Goal: Check status: Check status

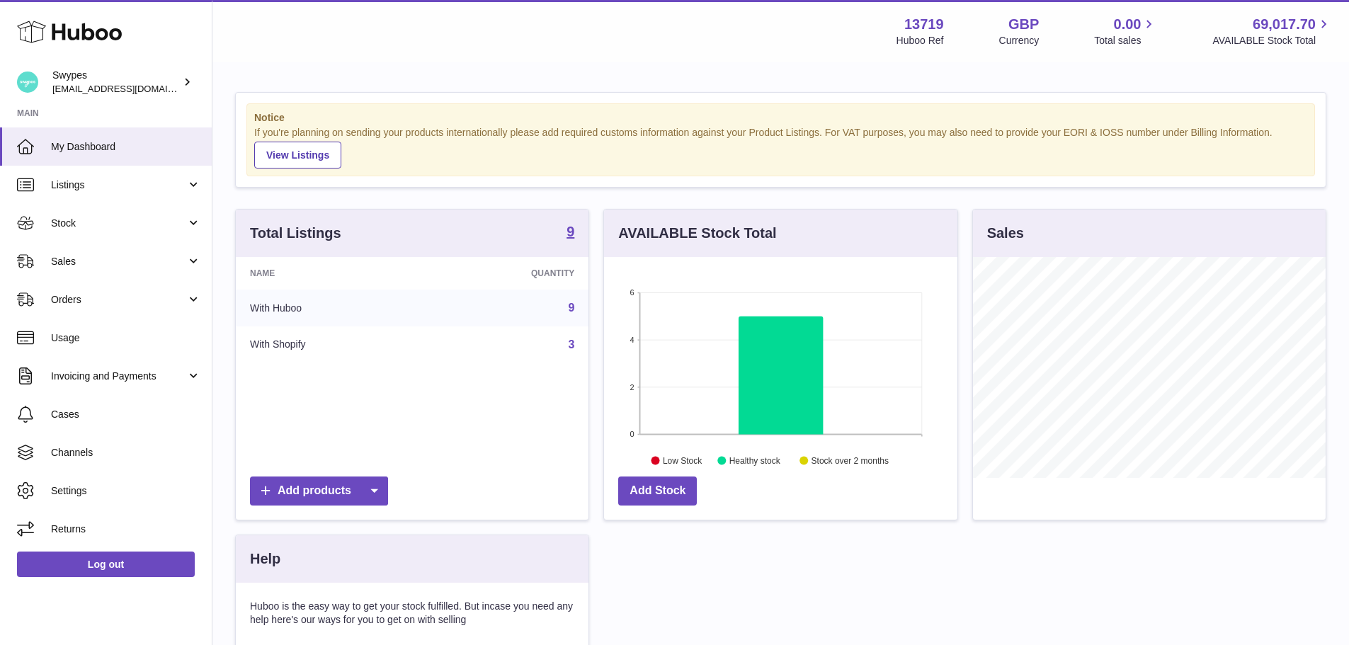
scroll to position [221, 353]
drag, startPoint x: 101, startPoint y: 254, endPoint x: 105, endPoint y: 263, distance: 9.2
click at [101, 255] on span "Sales" at bounding box center [118, 261] width 135 height 13
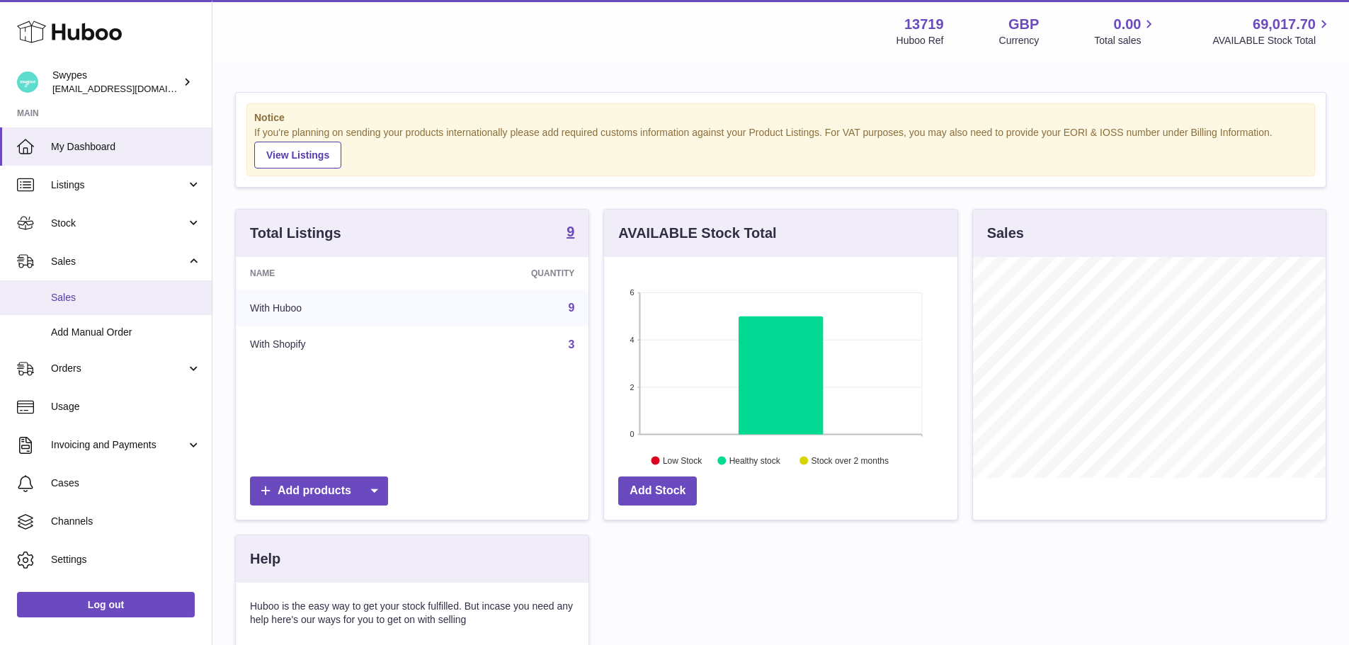
click at [105, 283] on link "Sales" at bounding box center [106, 297] width 212 height 35
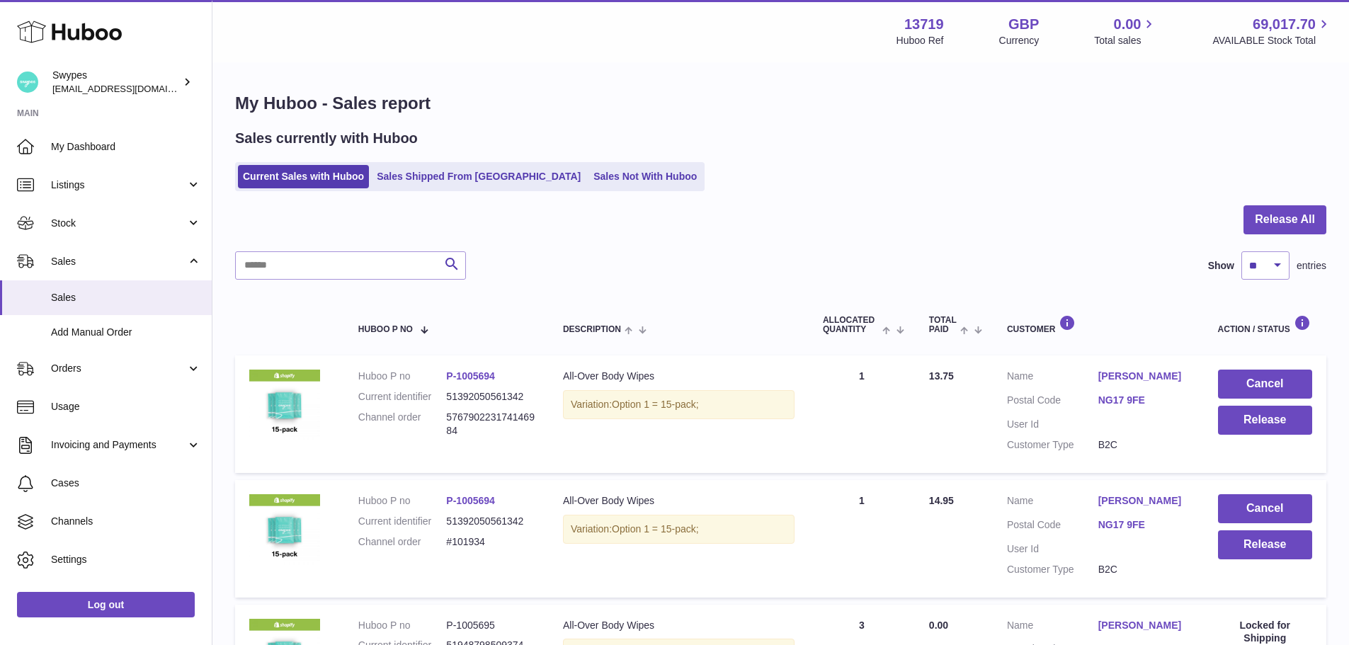
click at [594, 247] on div at bounding box center [780, 228] width 1091 height 46
click at [462, 179] on link "Sales Shipped From [GEOGRAPHIC_DATA]" at bounding box center [479, 176] width 214 height 23
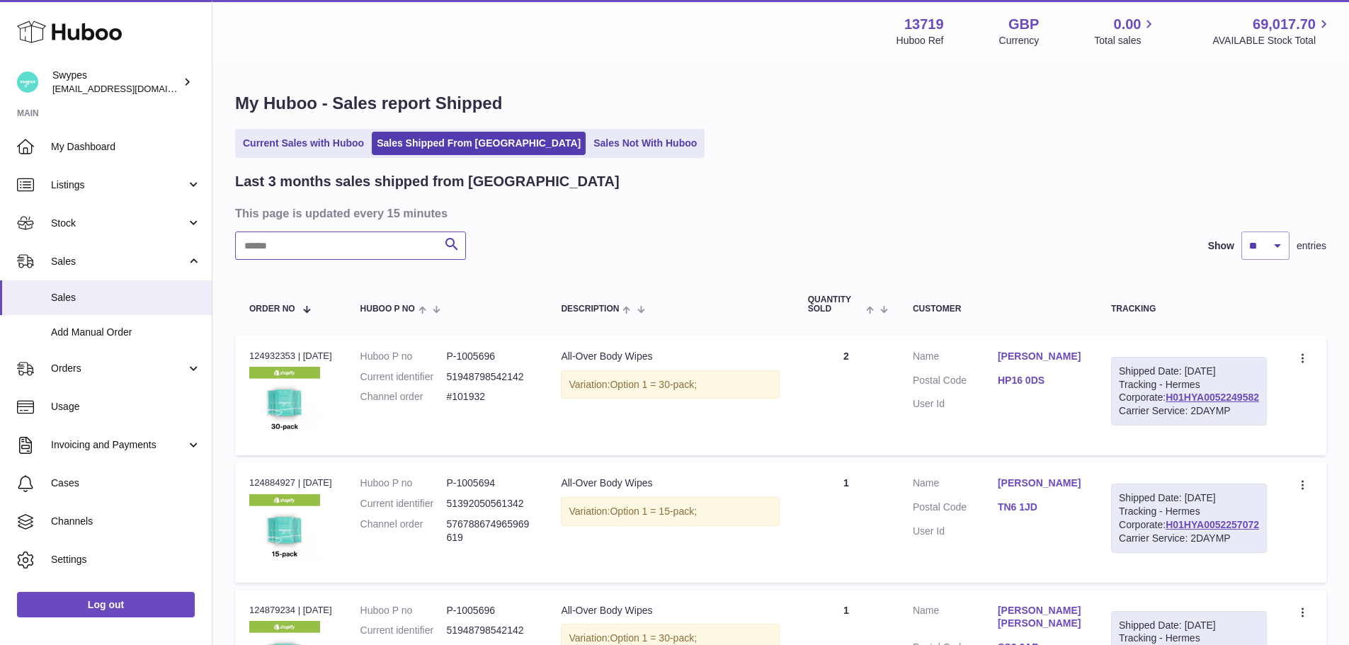
click at [343, 238] on input "text" at bounding box center [350, 246] width 231 height 28
paste input "**********"
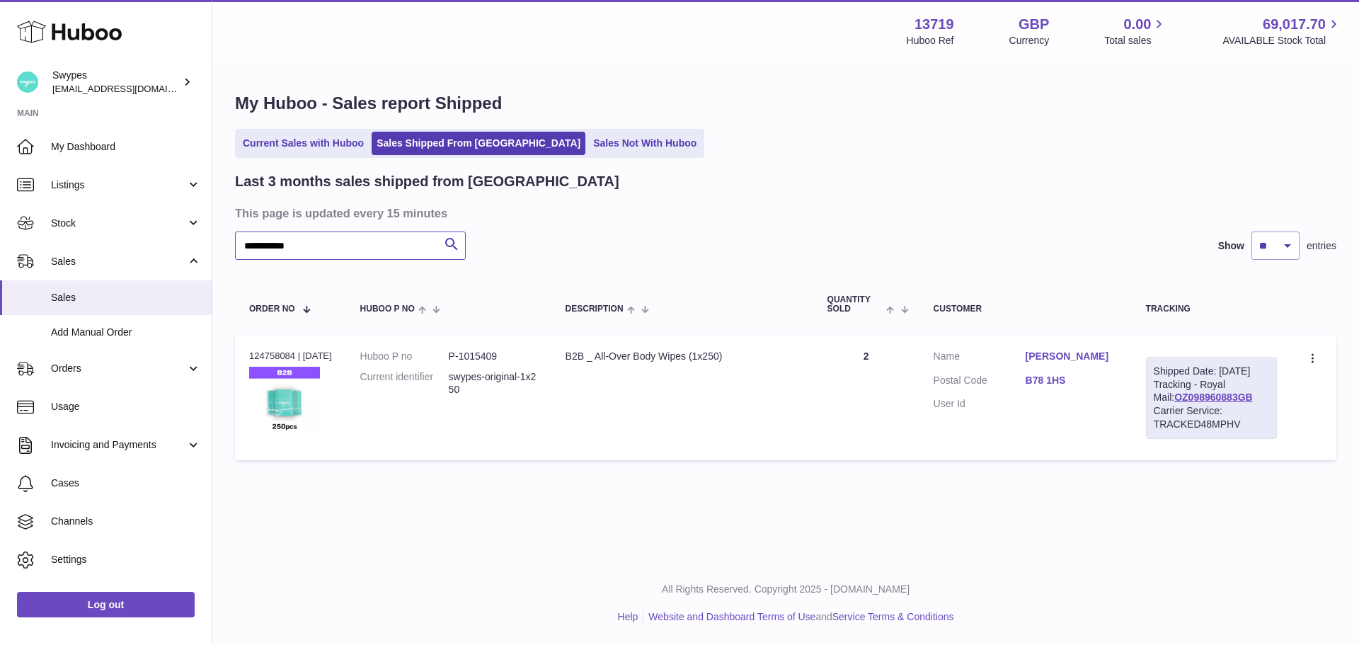
type input "**********"
click at [285, 350] on div "Order no 124758084 | 15th Sep" at bounding box center [290, 356] width 83 height 13
copy div "124758084"
